Goal: Information Seeking & Learning: Learn about a topic

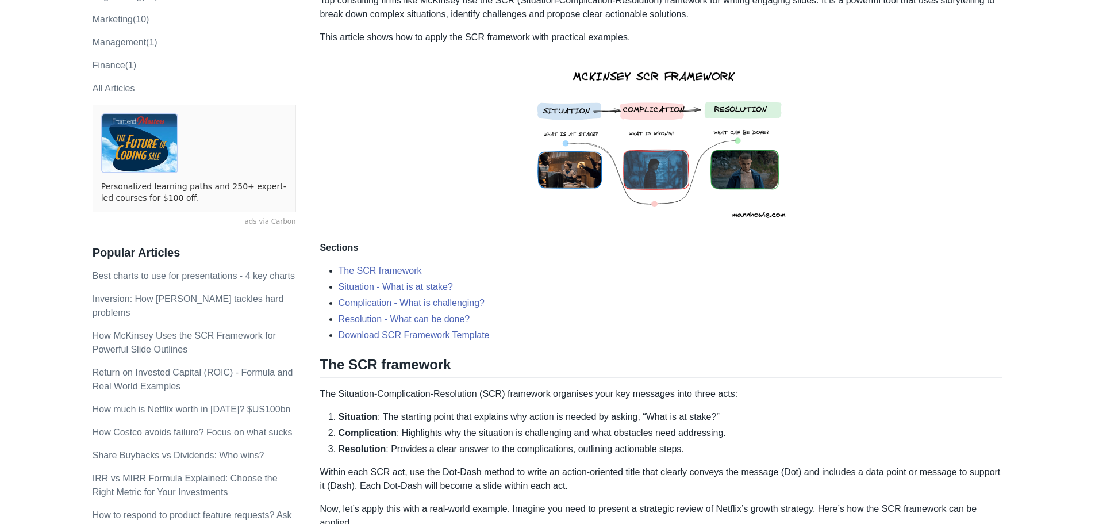
scroll to position [255, 0]
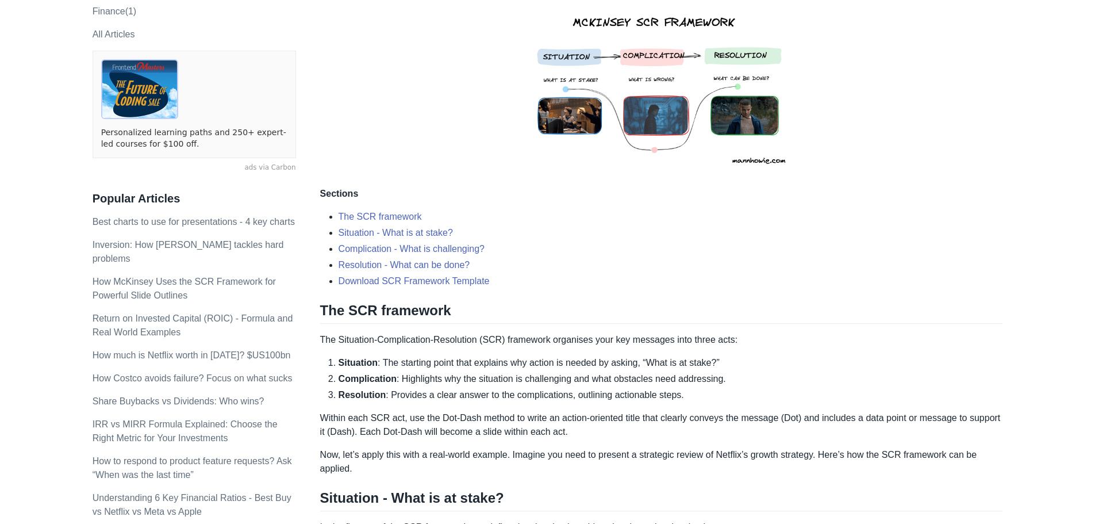
drag, startPoint x: 536, startPoint y: 191, endPoint x: 522, endPoint y: 254, distance: 63.7
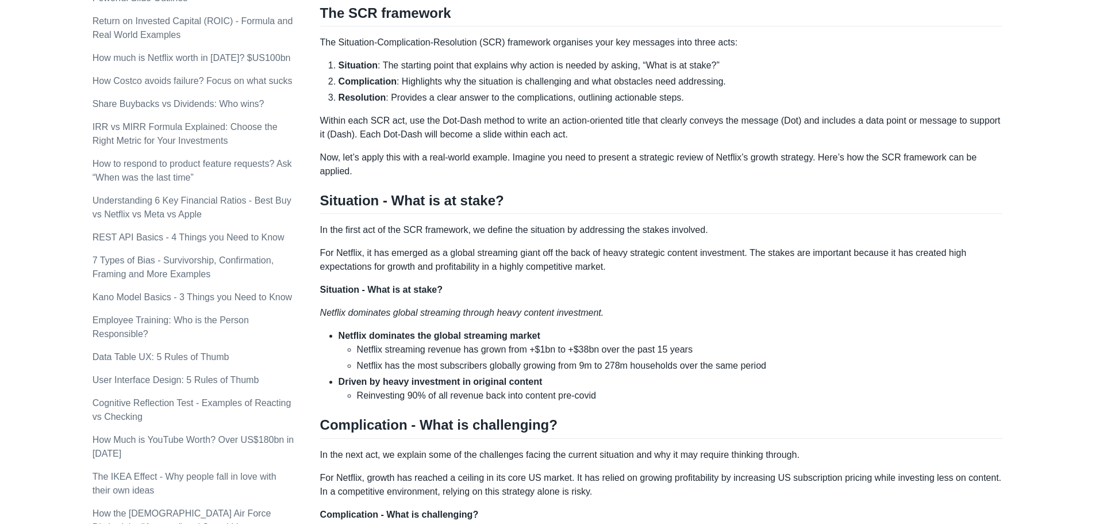
drag, startPoint x: 522, startPoint y: 304, endPoint x: 521, endPoint y: 341, distance: 36.8
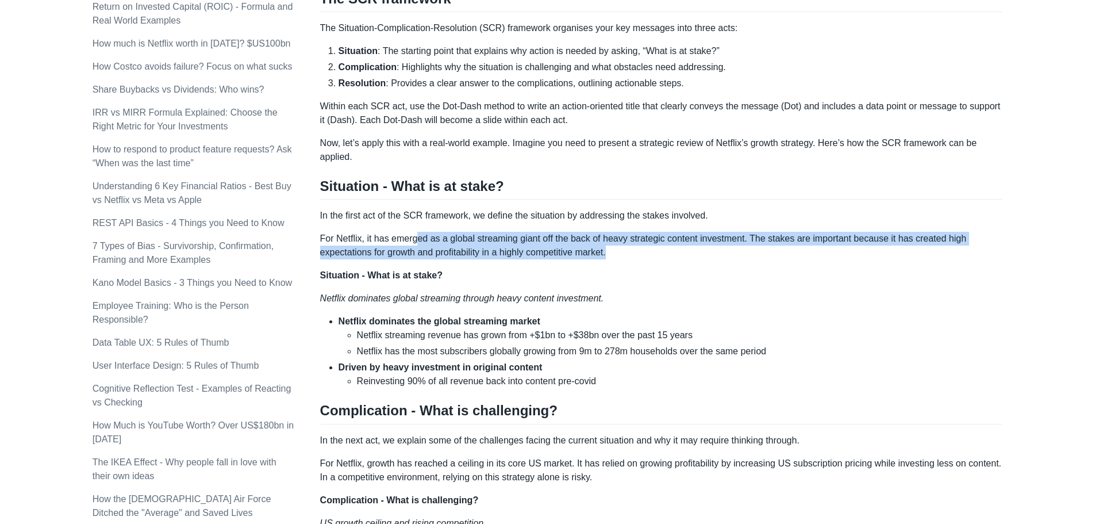
drag, startPoint x: 435, startPoint y: 235, endPoint x: 648, endPoint y: 255, distance: 214.3
click at [648, 255] on p "For Netflix, it has emerged as a global streaming giant off the back of heavy s…" at bounding box center [661, 246] width 683 height 28
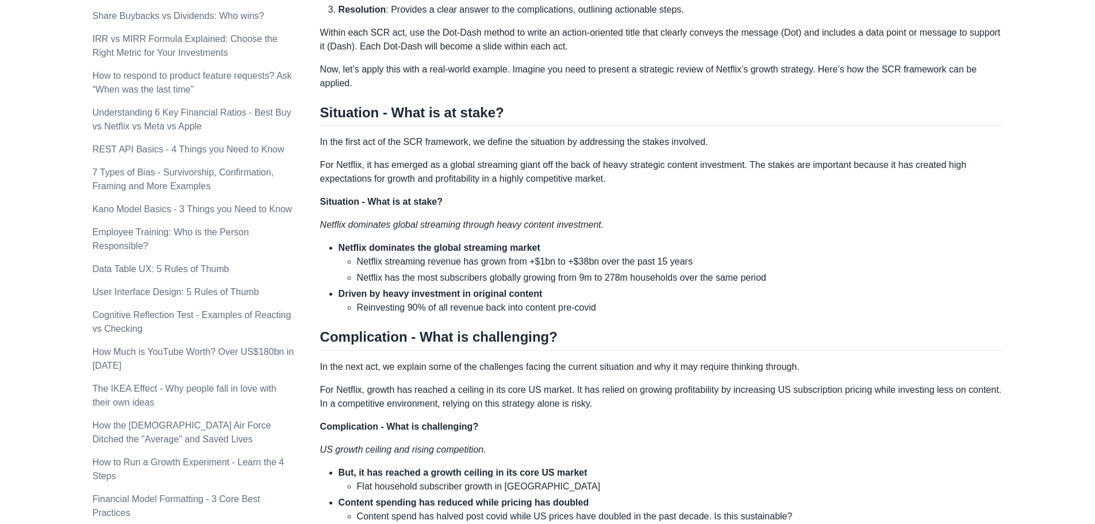
drag, startPoint x: 648, startPoint y: 255, endPoint x: 643, endPoint y: 273, distance: 18.7
drag, startPoint x: 363, startPoint y: 245, endPoint x: 594, endPoint y: 251, distance: 231.1
click at [594, 251] on li "Netflix dominates the global streaming market Netflix streaming revenue has gro…" at bounding box center [671, 261] width 665 height 44
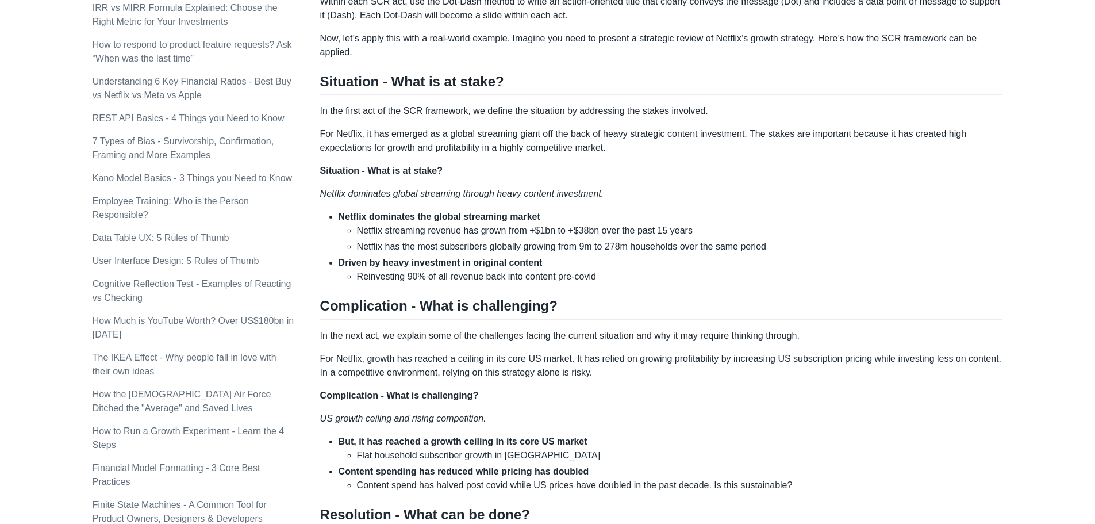
drag, startPoint x: 551, startPoint y: 218, endPoint x: 548, endPoint y: 240, distance: 22.6
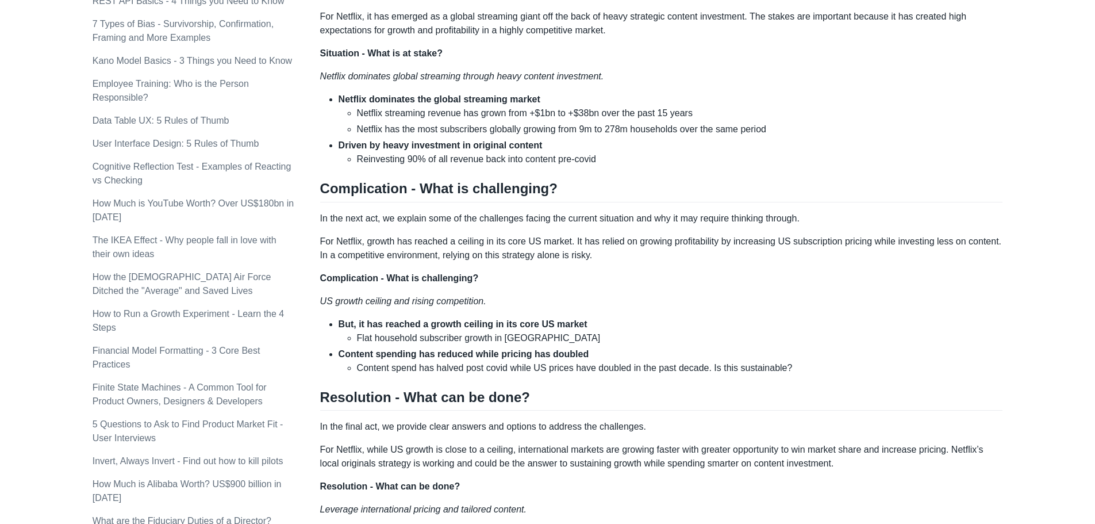
drag, startPoint x: 479, startPoint y: 220, endPoint x: 482, endPoint y: 250, distance: 30.1
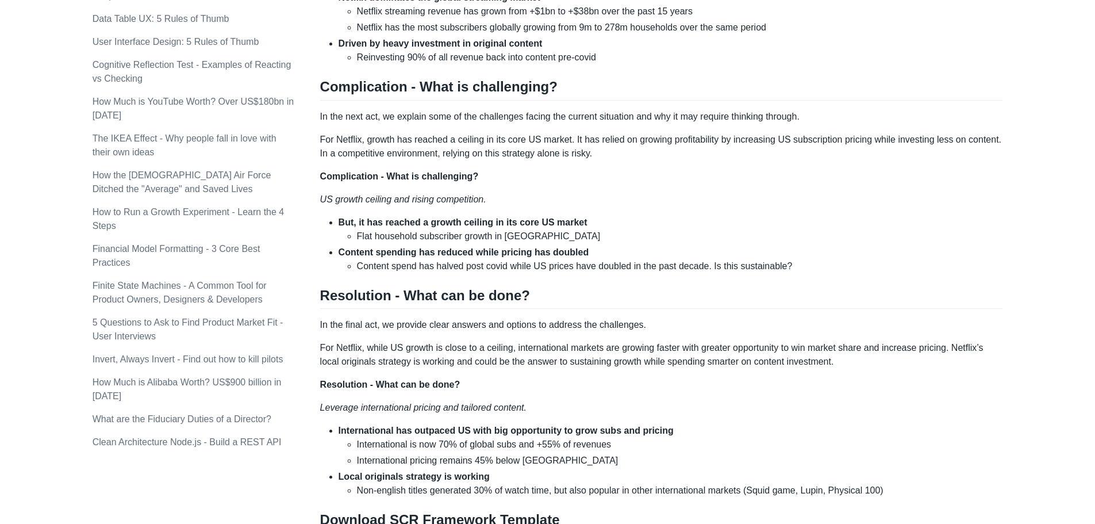
drag, startPoint x: 497, startPoint y: 217, endPoint x: 494, endPoint y: 227, distance: 10.2
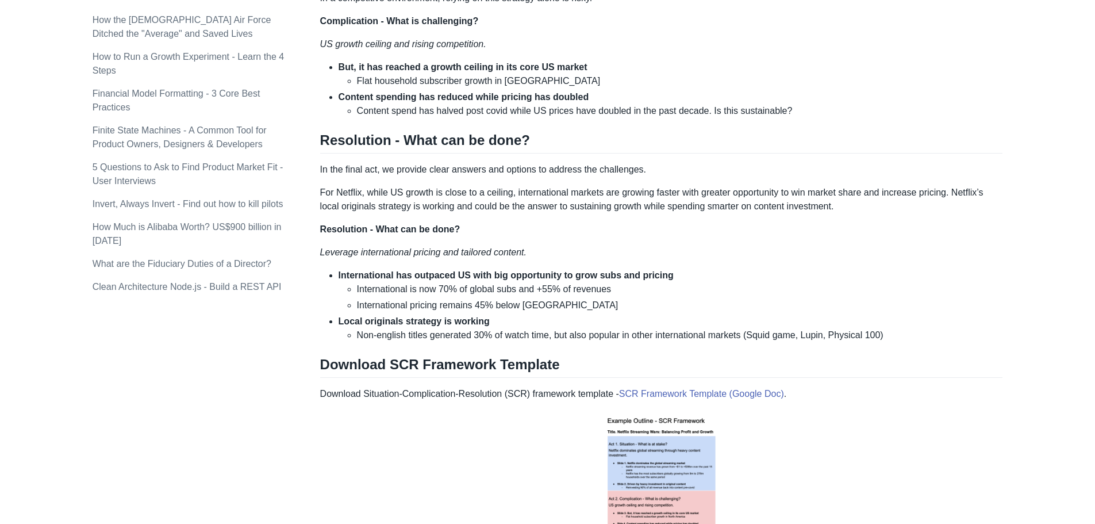
drag, startPoint x: 524, startPoint y: 162, endPoint x: 519, endPoint y: 195, distance: 33.3
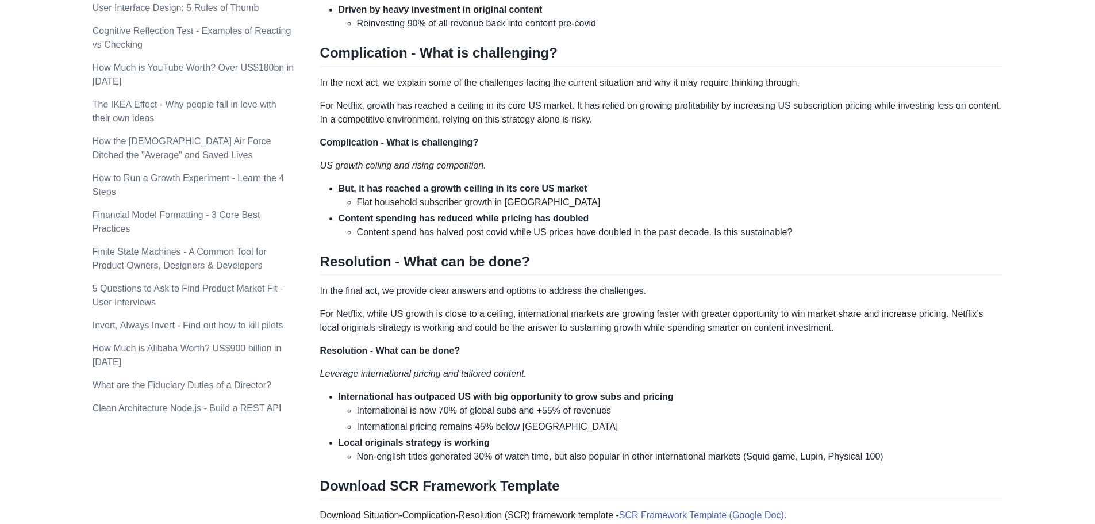
drag, startPoint x: 523, startPoint y: 236, endPoint x: 525, endPoint y: 195, distance: 41.4
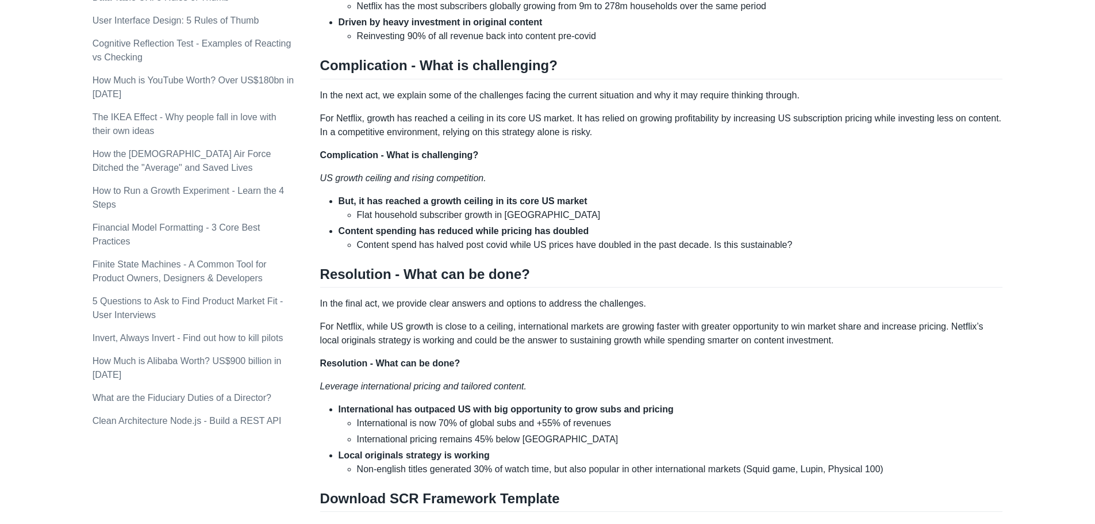
drag, startPoint x: 371, startPoint y: 385, endPoint x: 501, endPoint y: 367, distance: 130.6
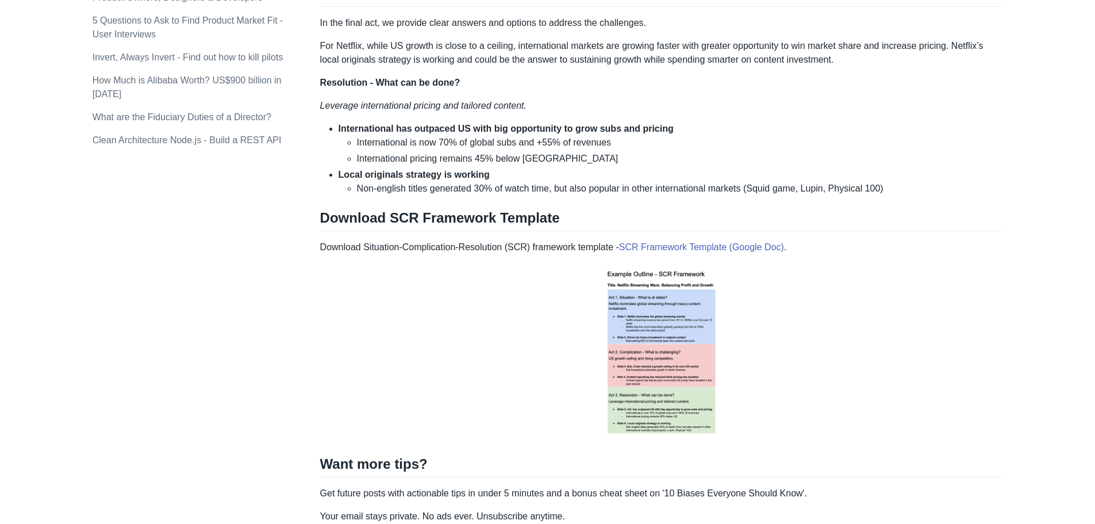
scroll to position [1209, 0]
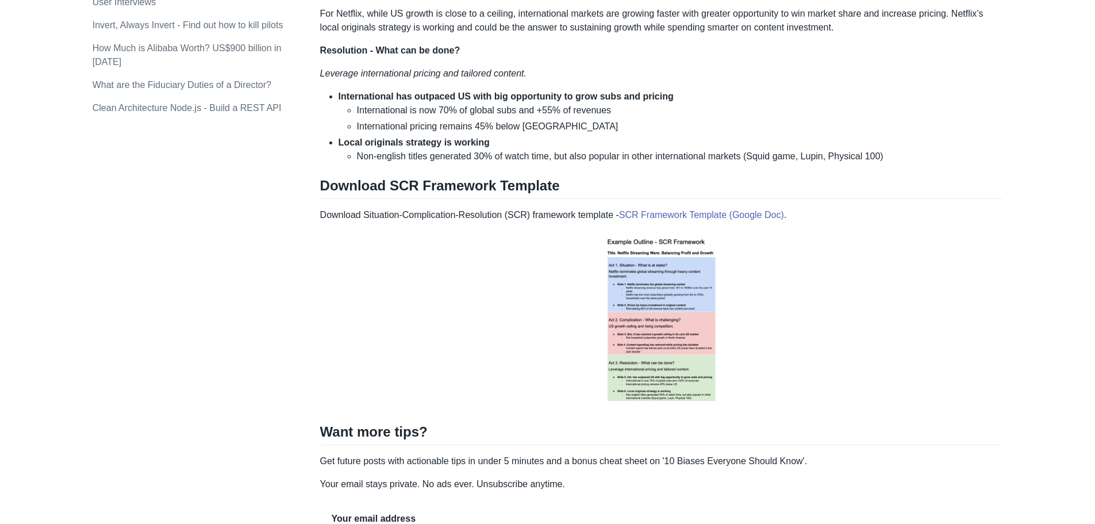
drag, startPoint x: 467, startPoint y: 273, endPoint x: 463, endPoint y: 314, distance: 41.0
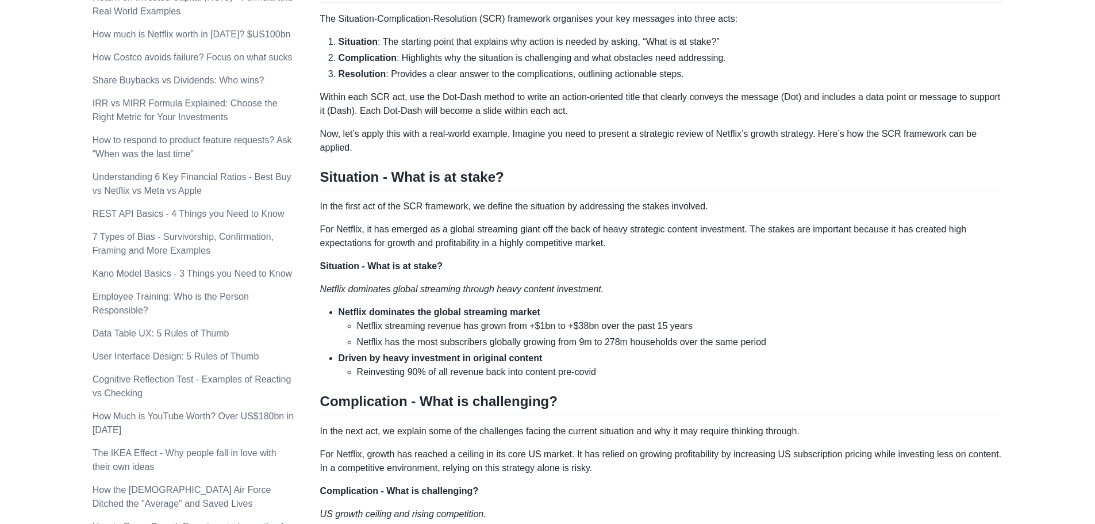
scroll to position [36, 0]
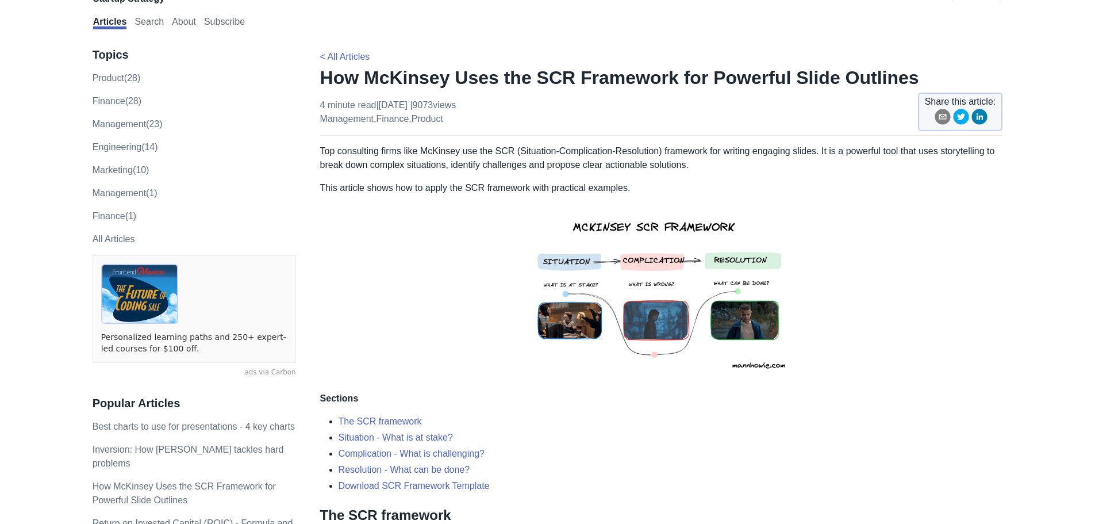
drag, startPoint x: 202, startPoint y: 356, endPoint x: 228, endPoint y: 210, distance: 148.3
